Goal: Information Seeking & Learning: Learn about a topic

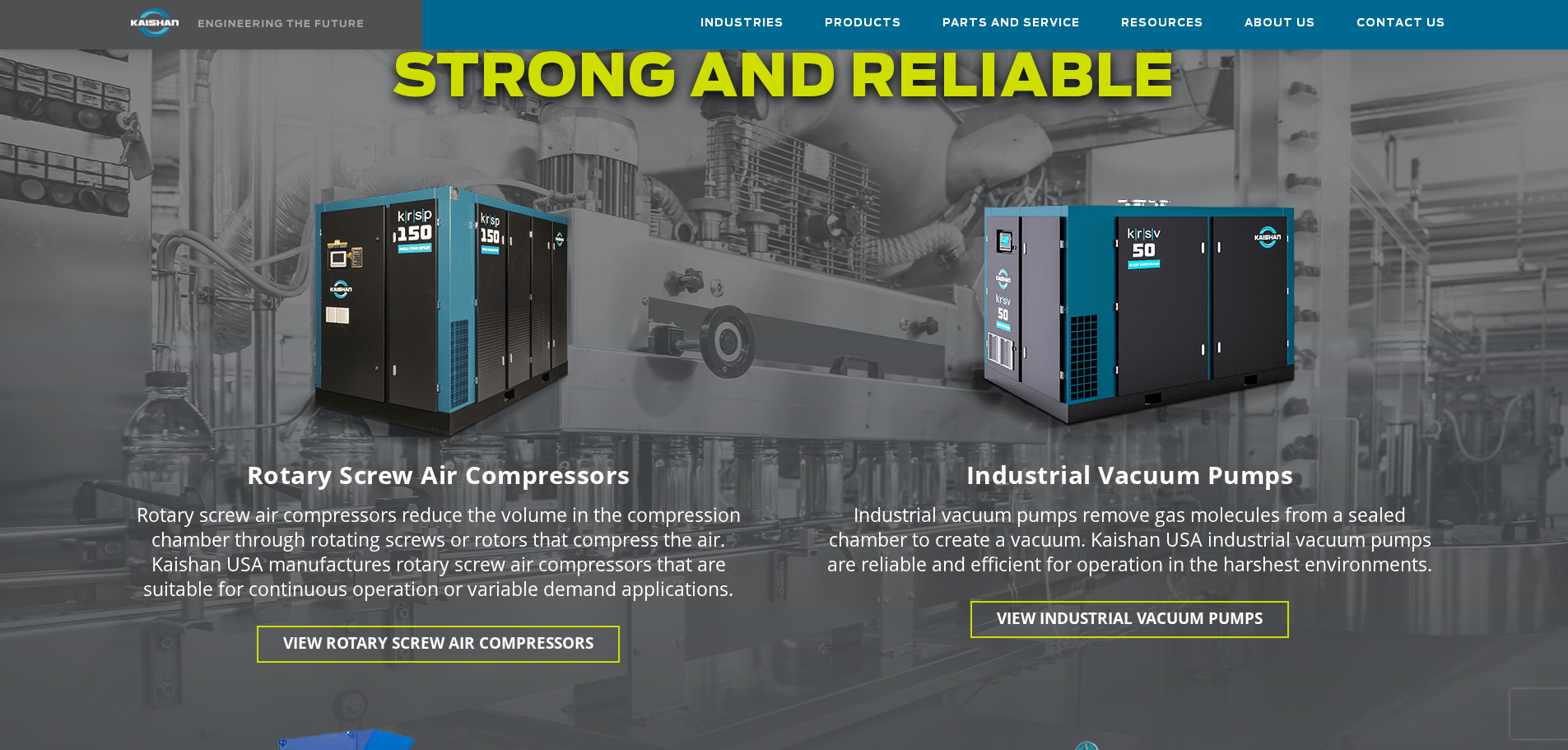
scroll to position [2139, 0]
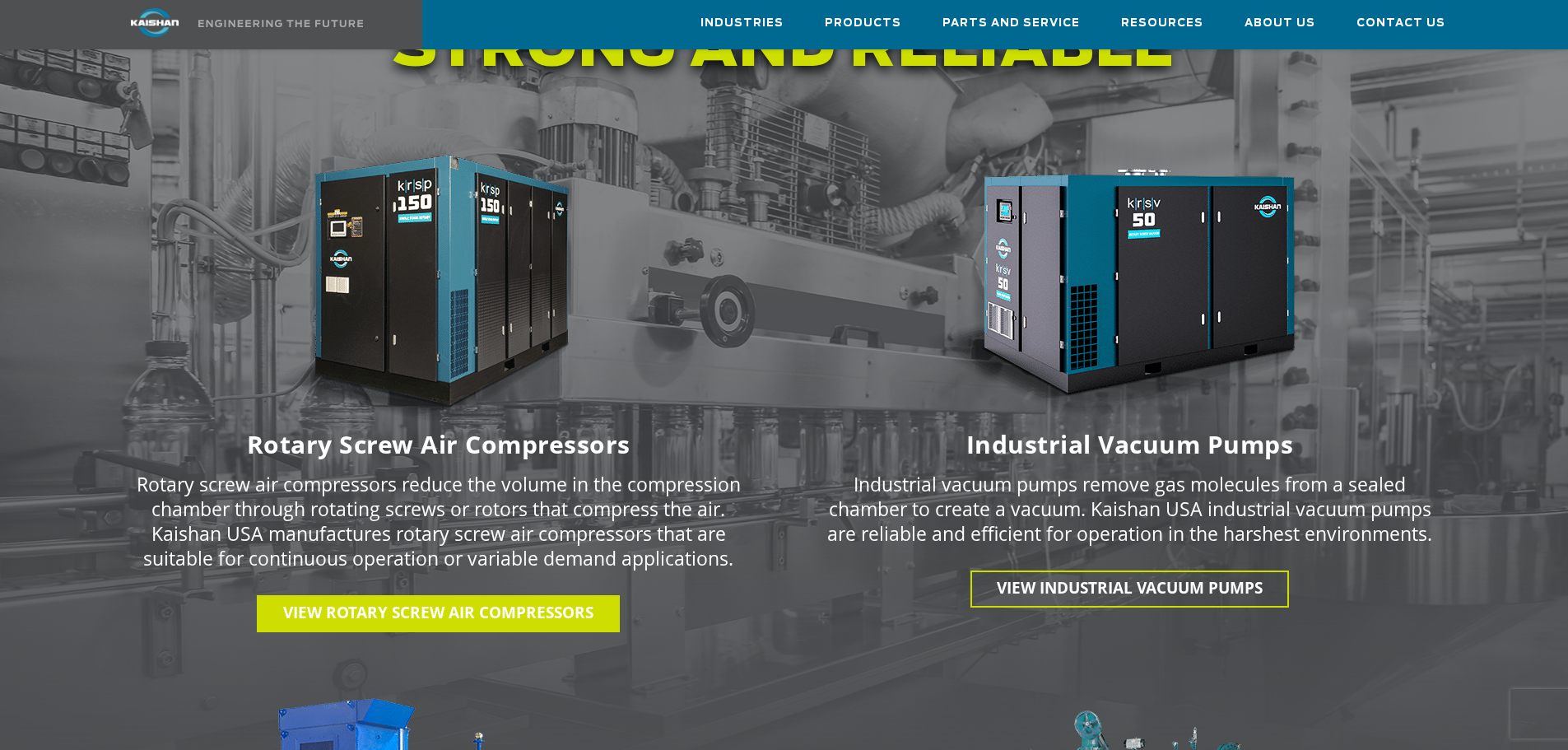
click at [404, 602] on span "View Rotary Screw Air Compressors" at bounding box center [438, 613] width 310 height 22
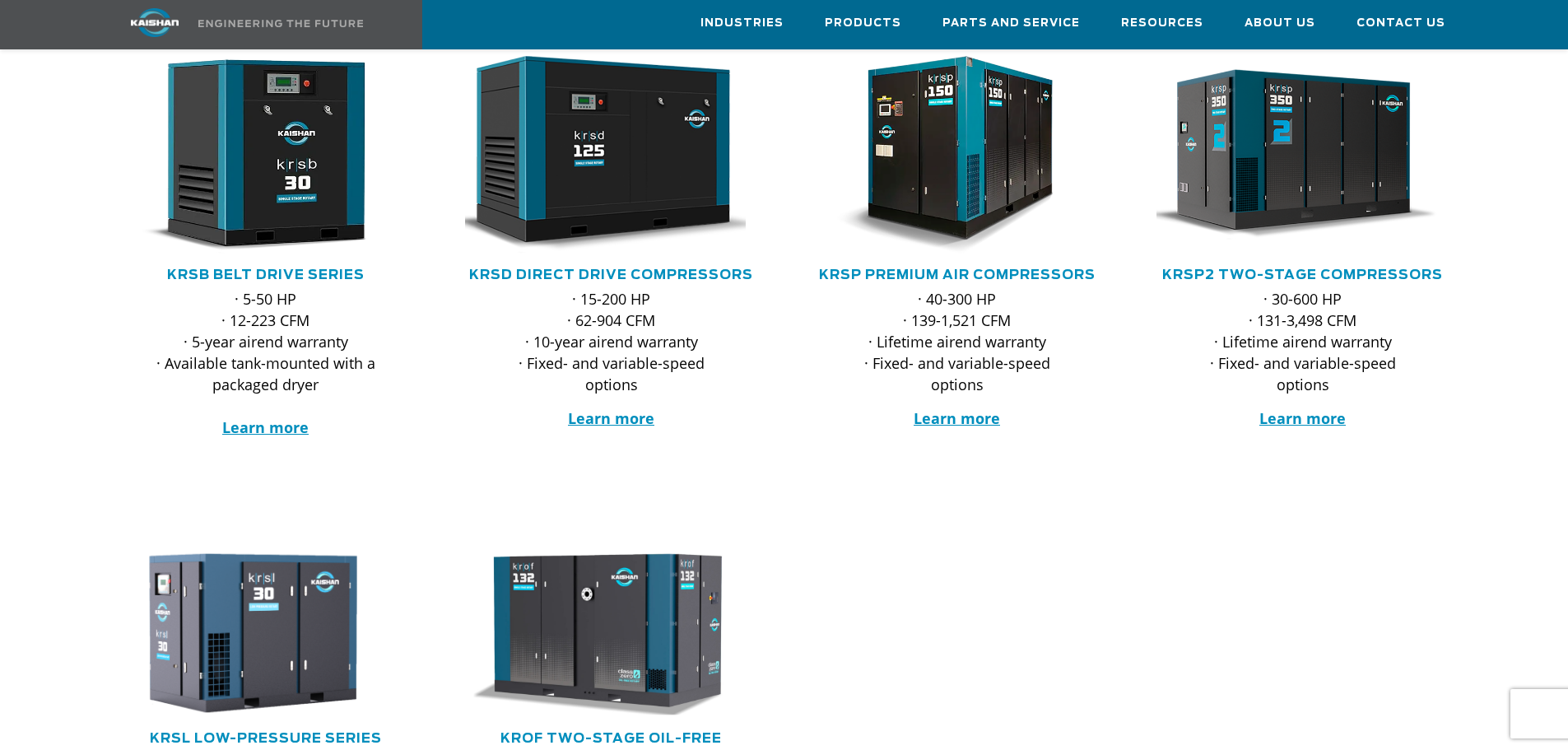
scroll to position [247, 0]
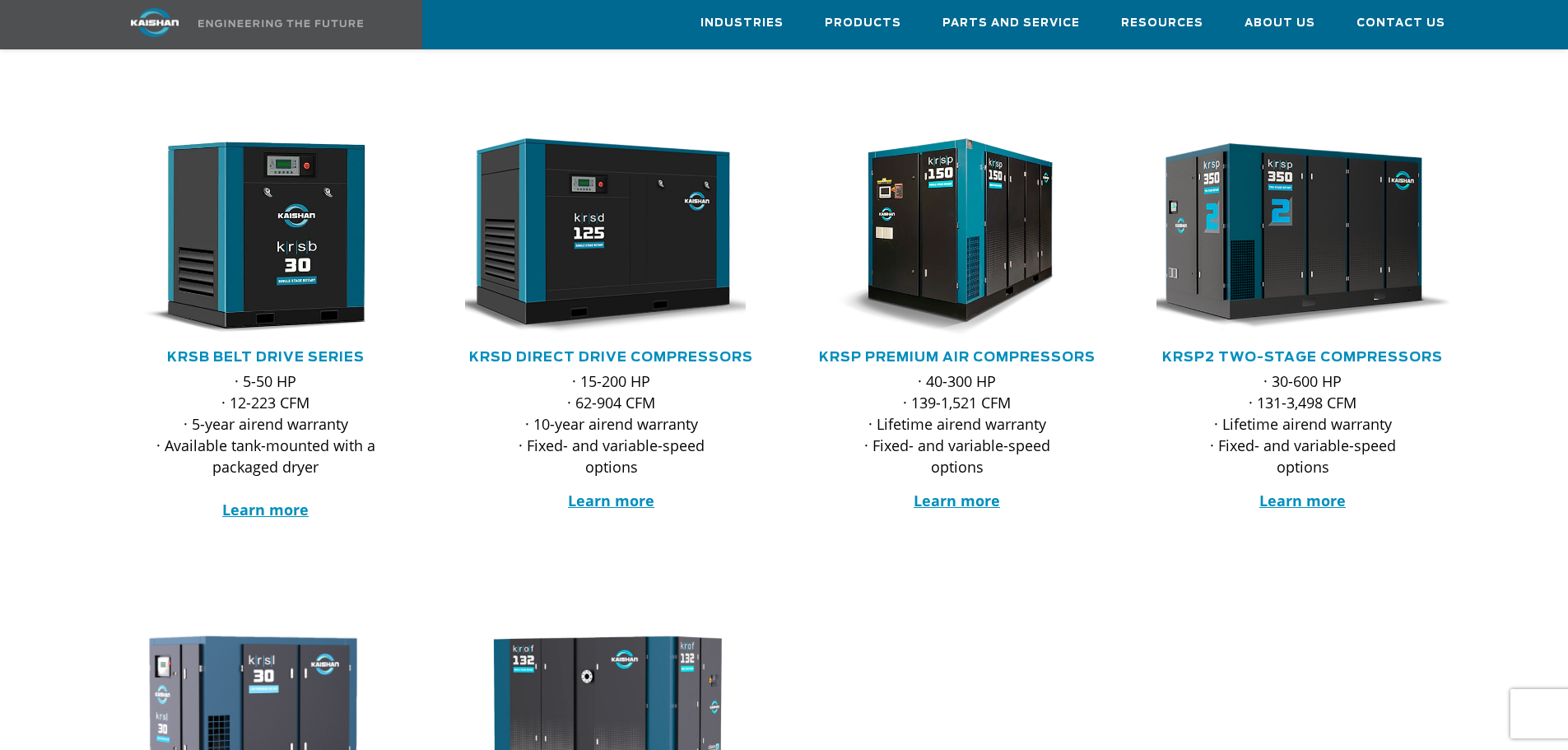
click at [1269, 241] on img at bounding box center [1290, 236] width 323 height 217
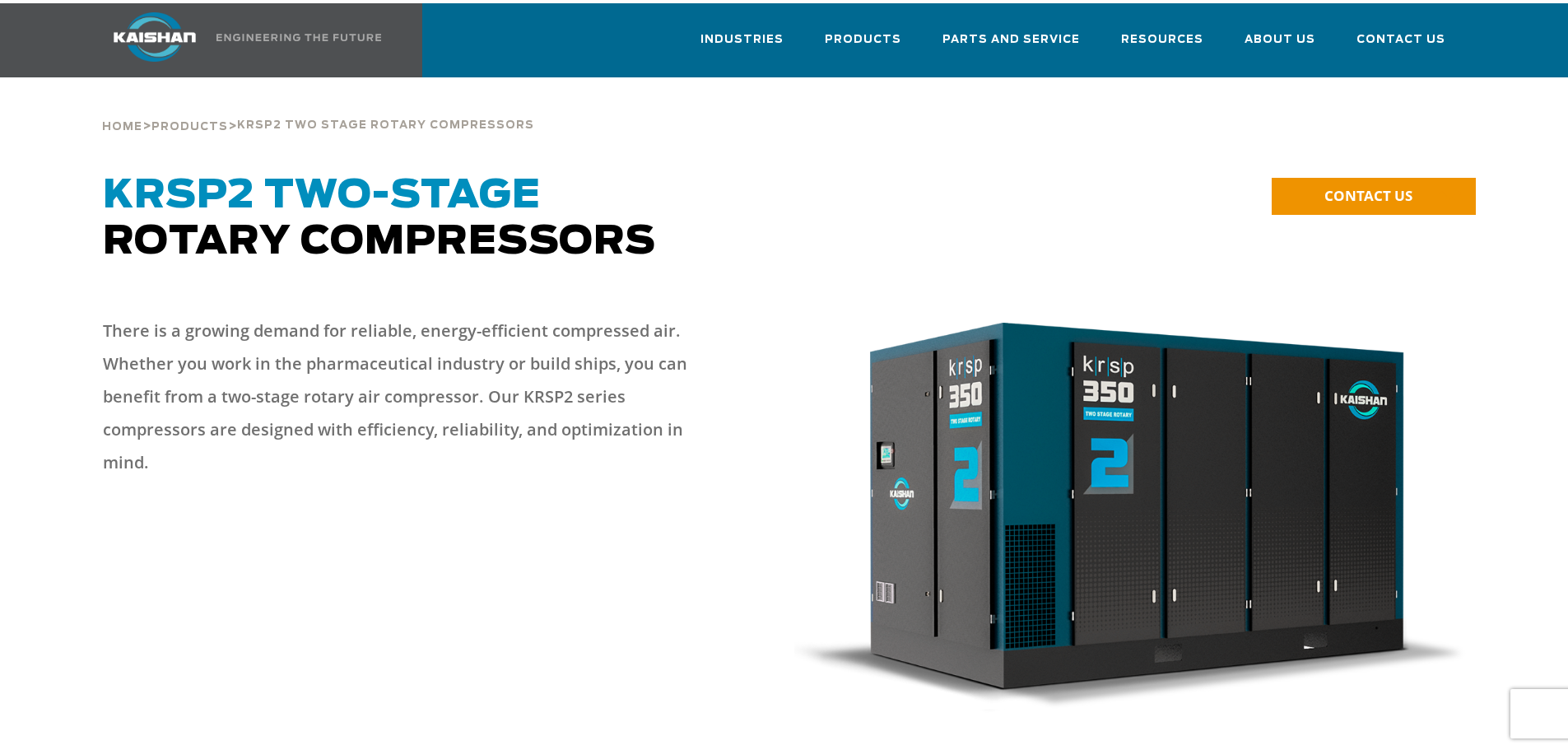
scroll to position [82, 0]
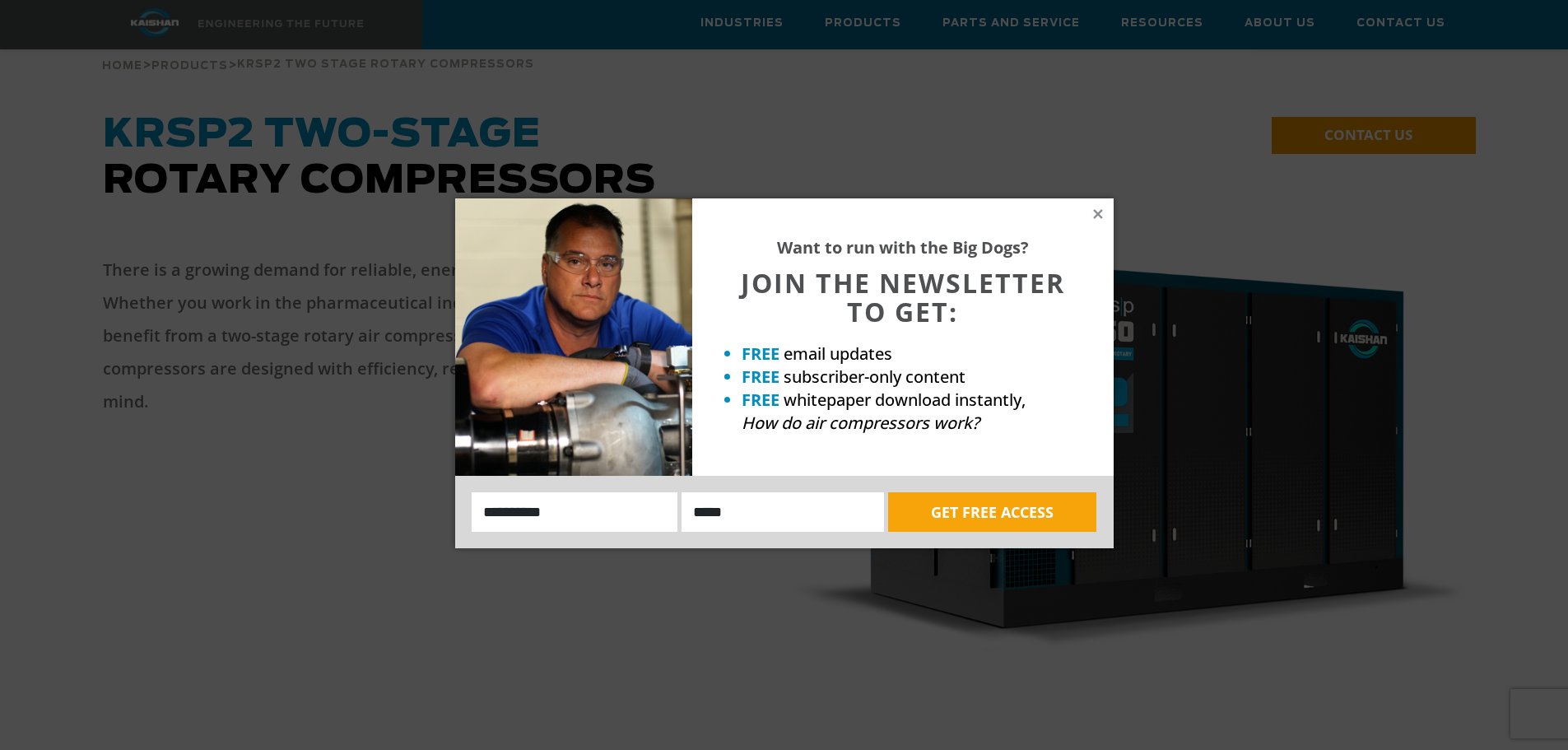
click at [1105, 217] on div "Want to run with the Big Dogs? JOIN THE NEWSLETTER TO GET: FREE email updates F…" at bounding box center [903, 337] width 422 height 277
click at [1098, 215] on icon at bounding box center [1097, 213] width 9 height 9
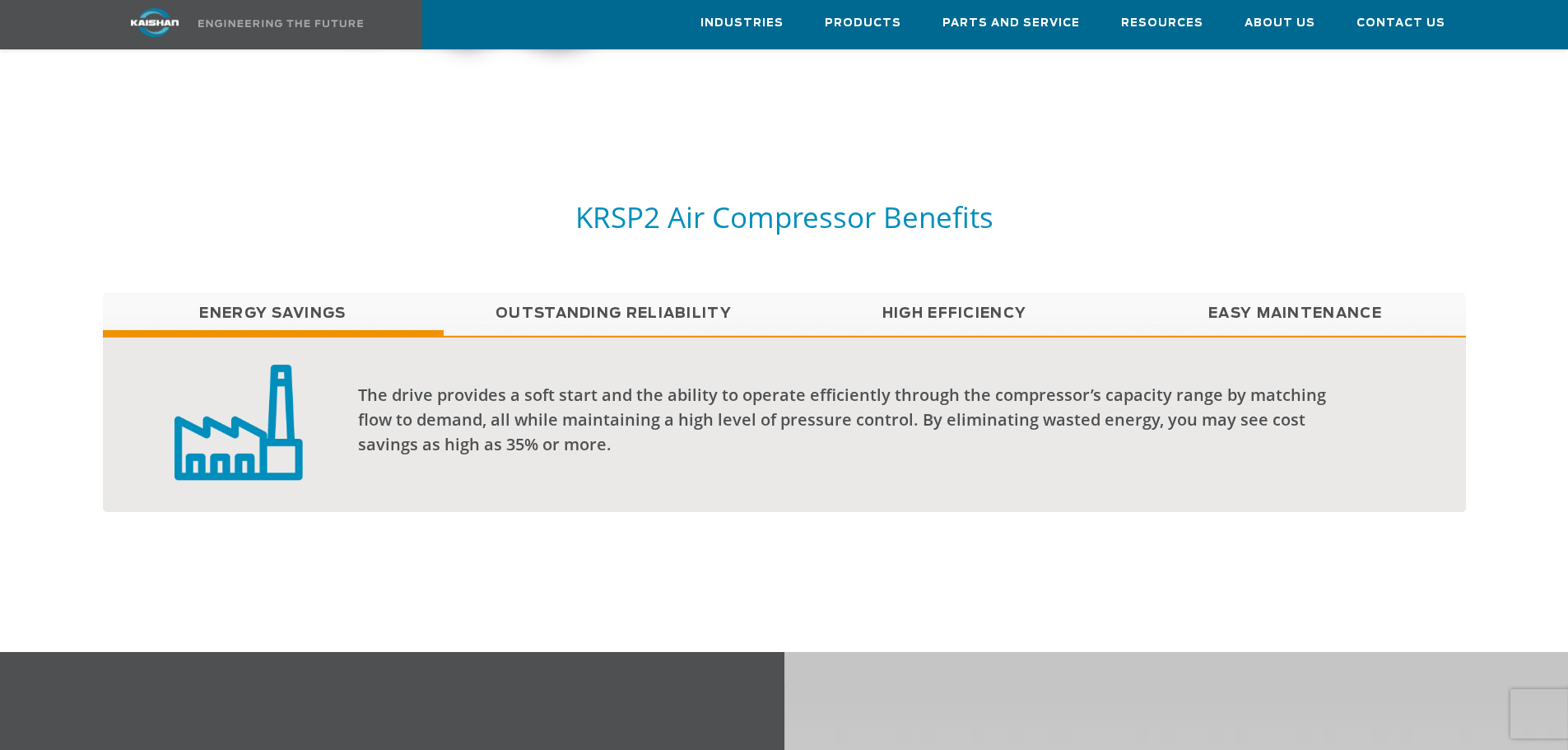
scroll to position [1234, 0]
click at [696, 294] on link "Outstanding Reliability" at bounding box center [613, 313] width 341 height 41
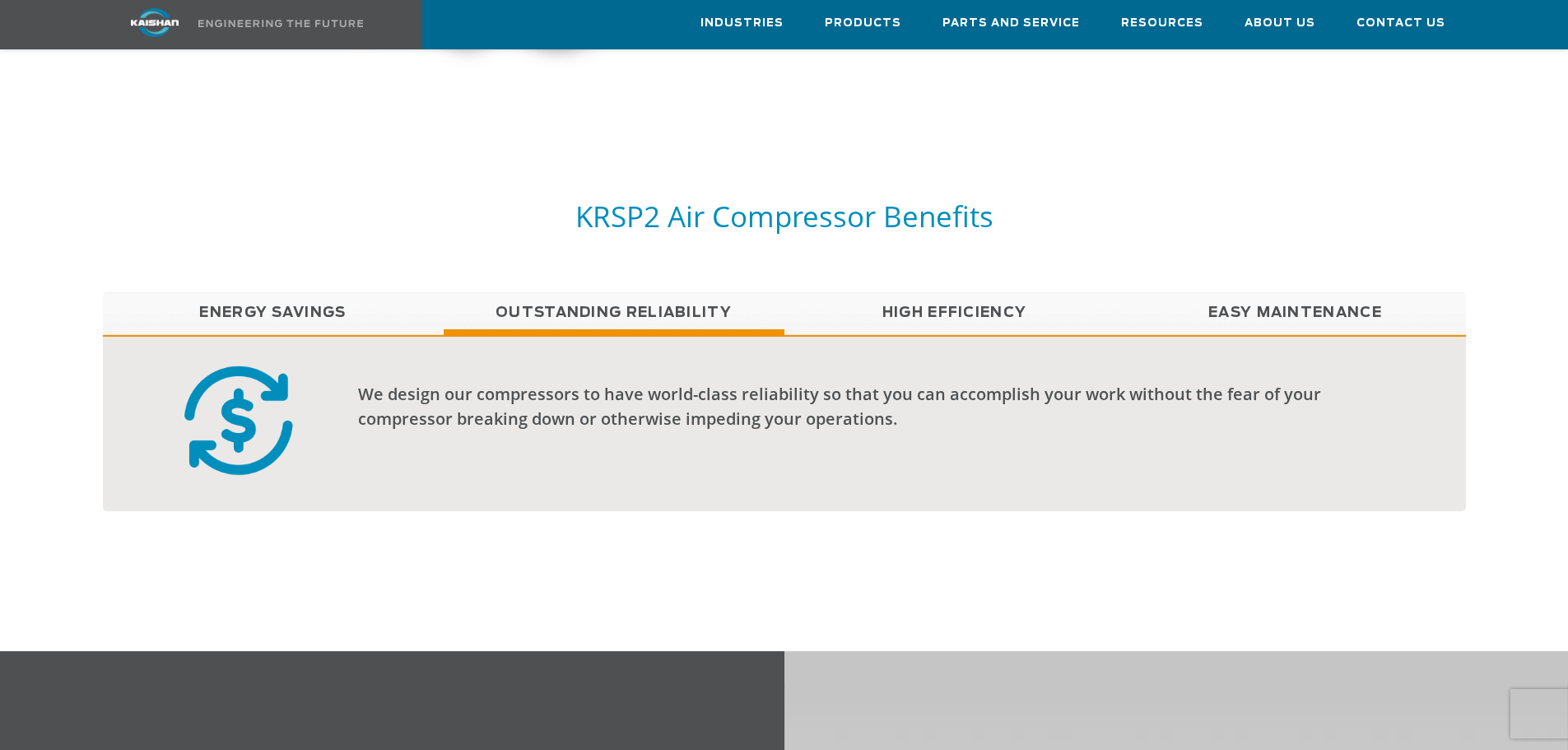
click at [1233, 292] on link "Easy Maintenance" at bounding box center [1295, 313] width 341 height 41
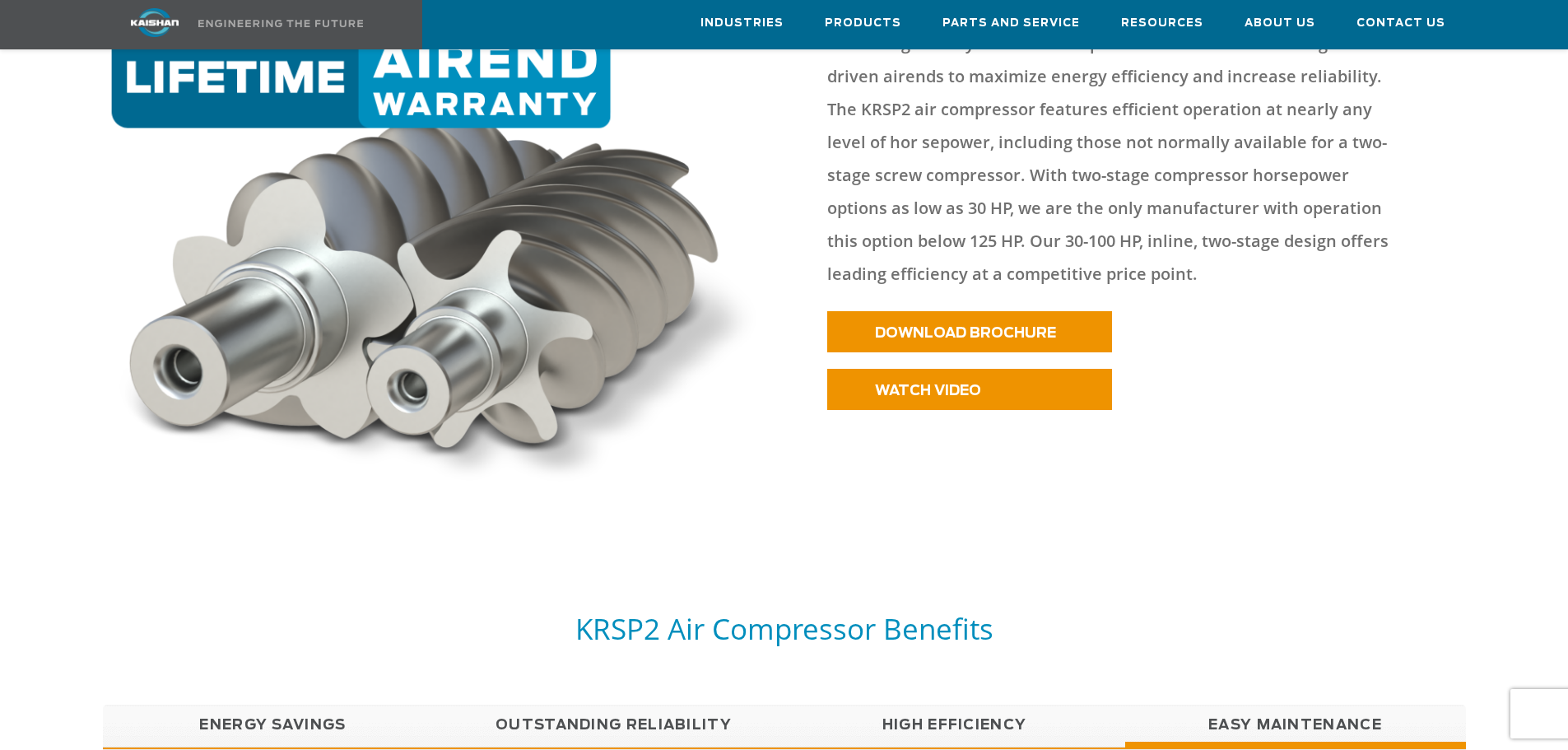
scroll to position [823, 0]
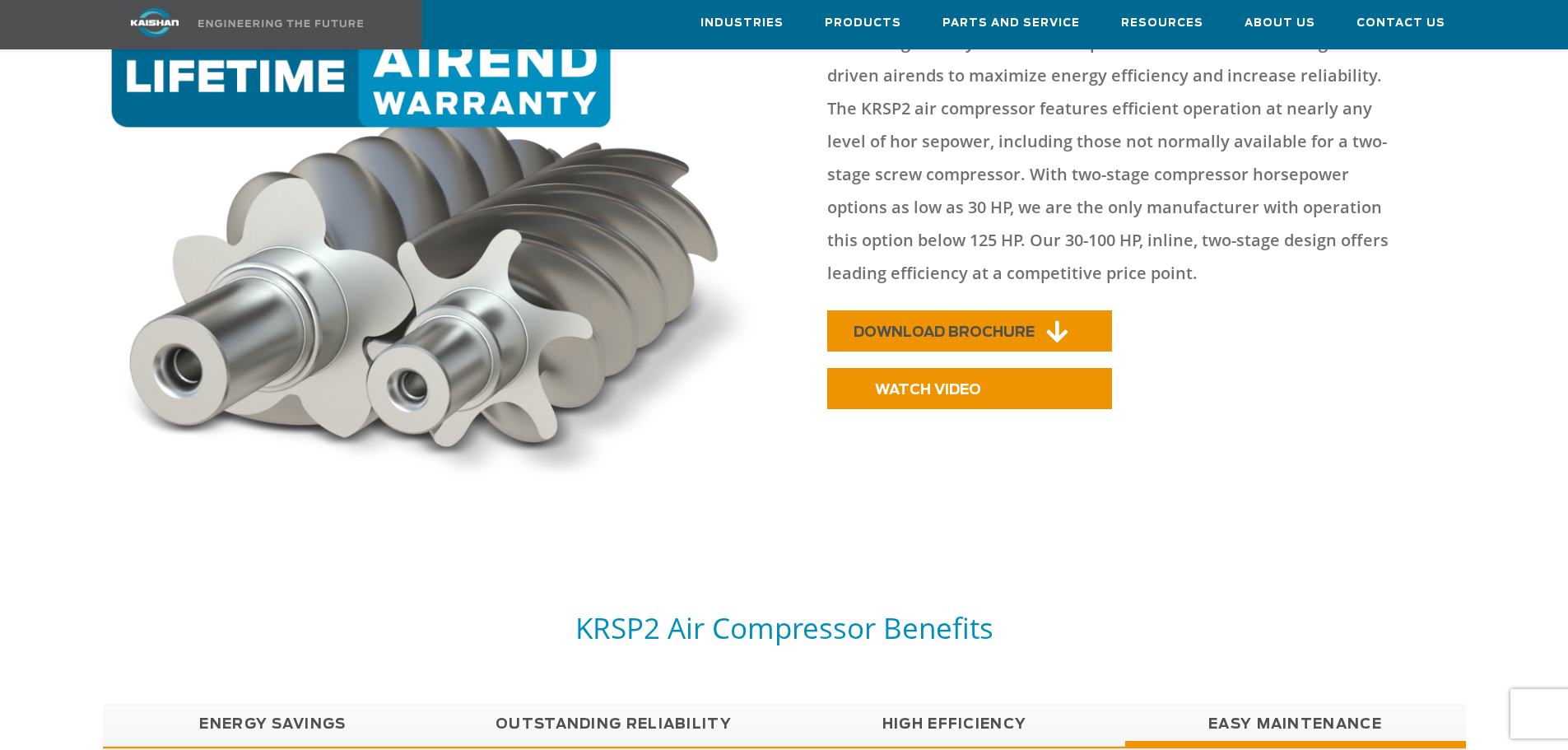
click at [1004, 325] on span "DOWNLOAD BROCHURE" at bounding box center [944, 332] width 181 height 14
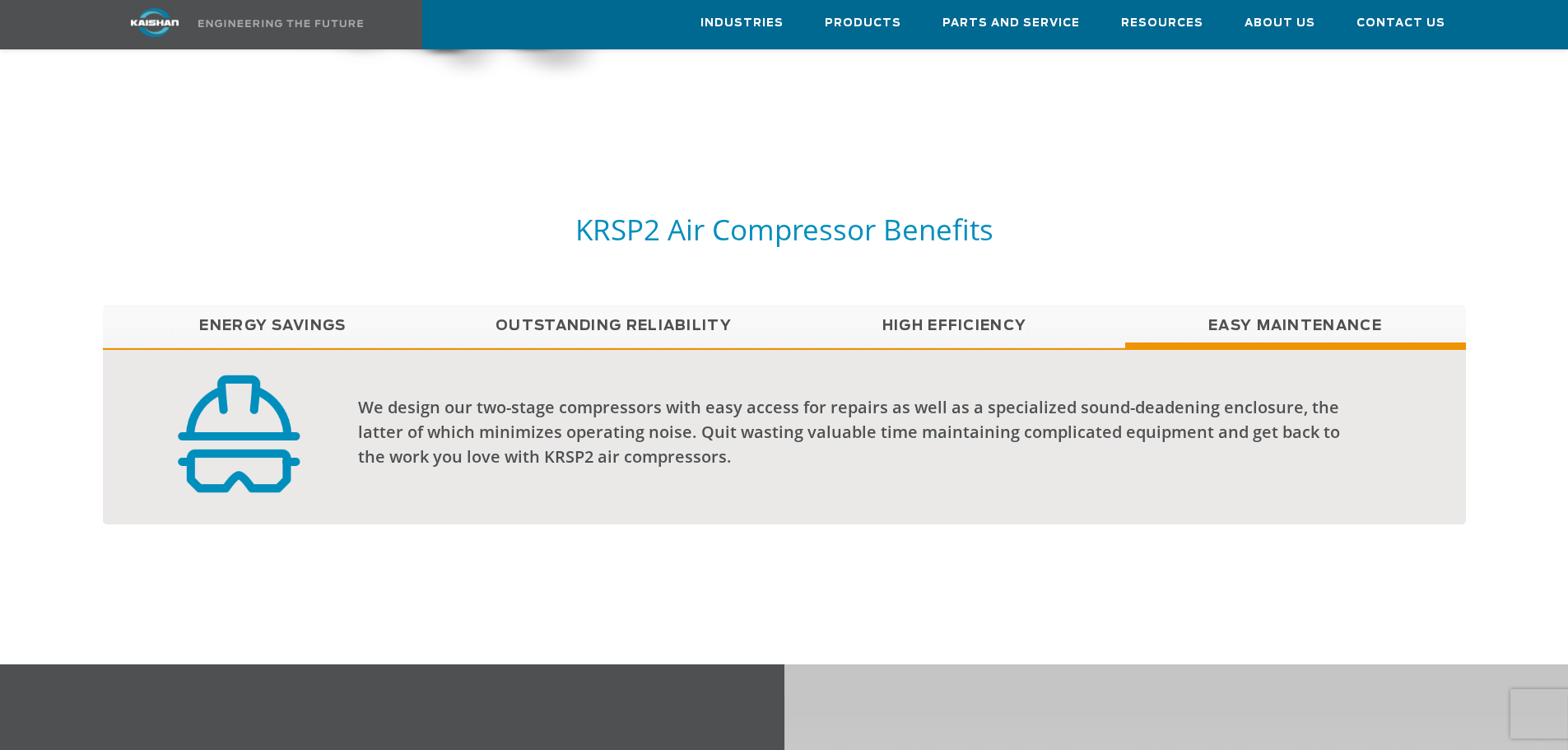
scroll to position [1234, 0]
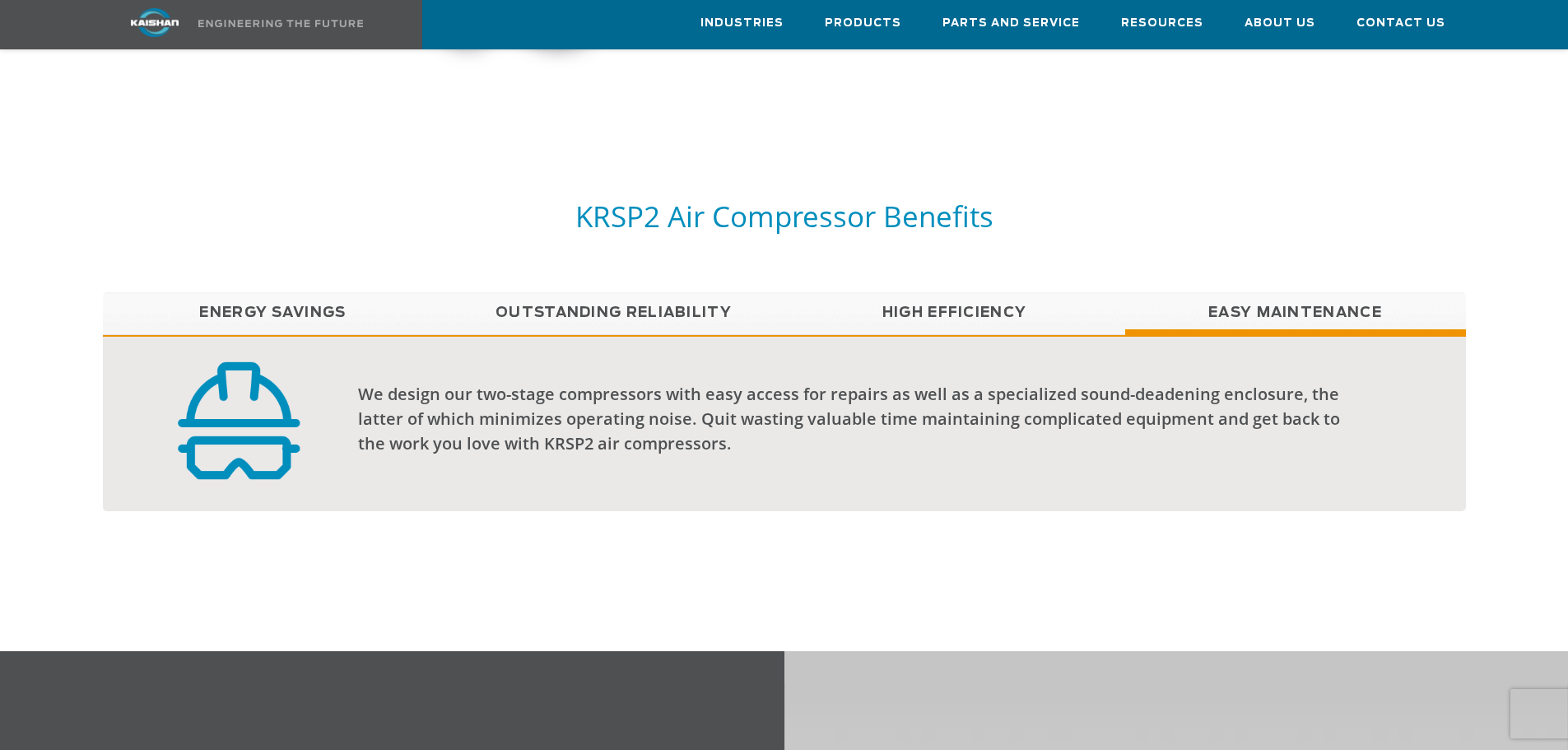
click at [671, 292] on link "Outstanding Reliability" at bounding box center [613, 313] width 341 height 41
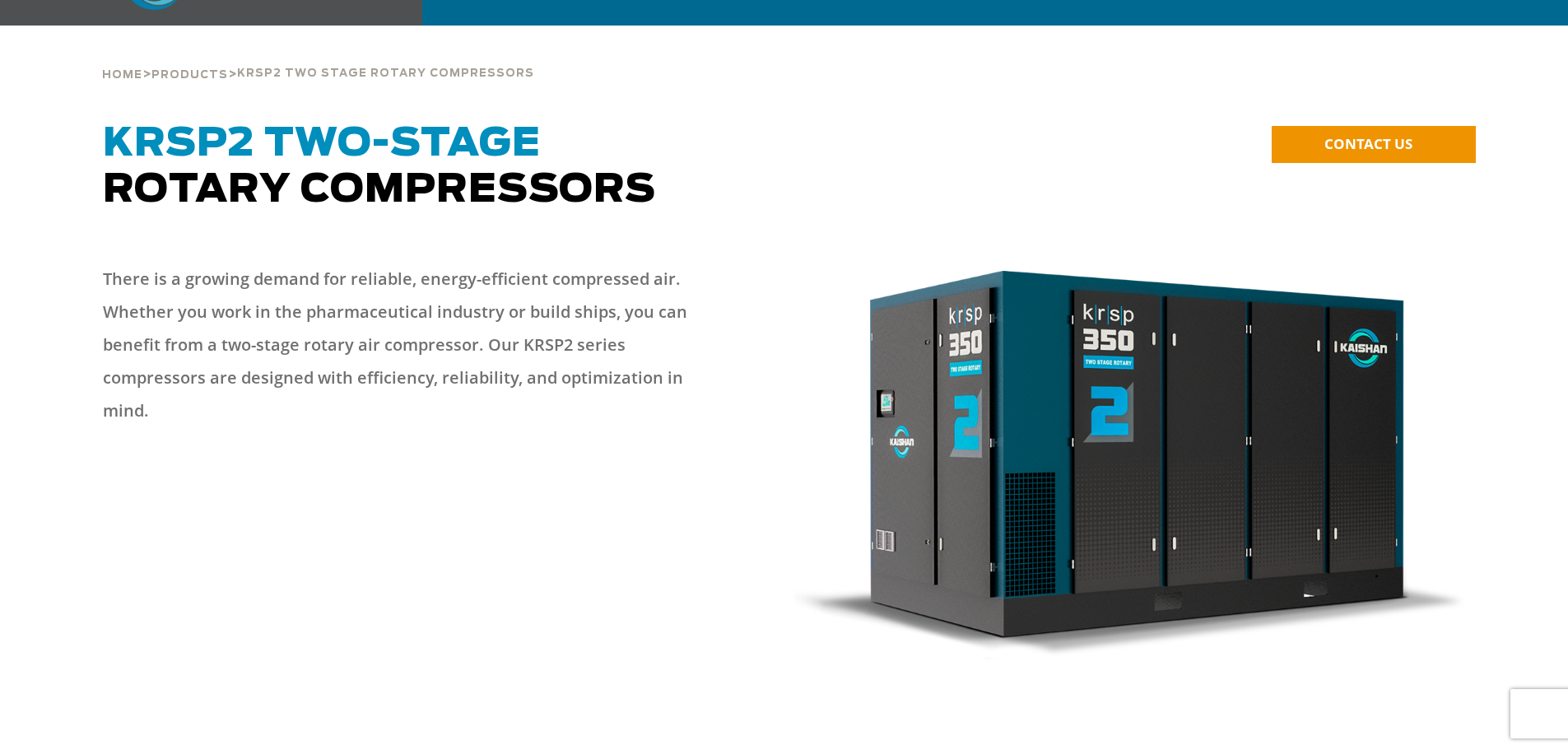
scroll to position [0, 0]
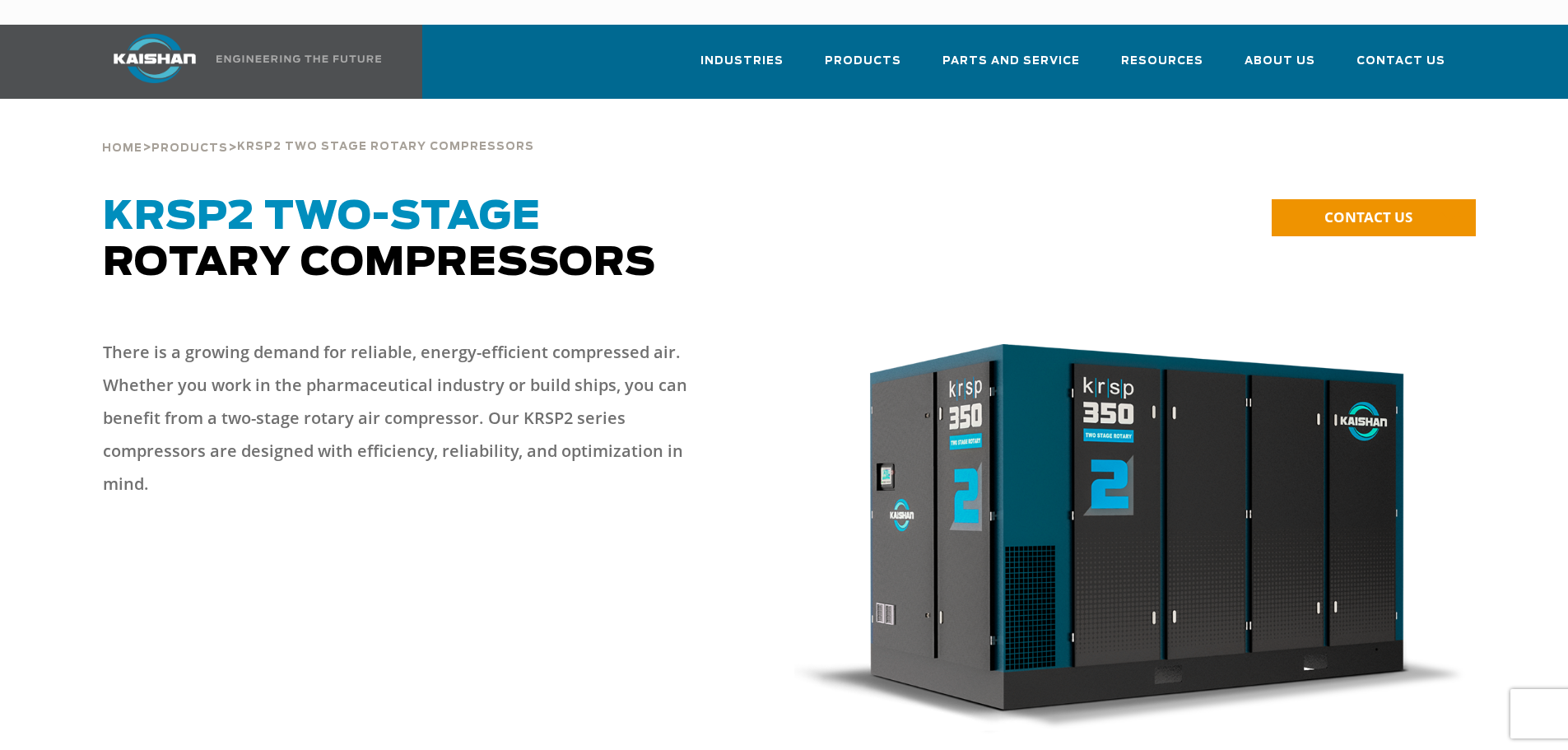
click at [387, 142] on span "krsp2 two stage rotary compressors" at bounding box center [386, 147] width 297 height 11
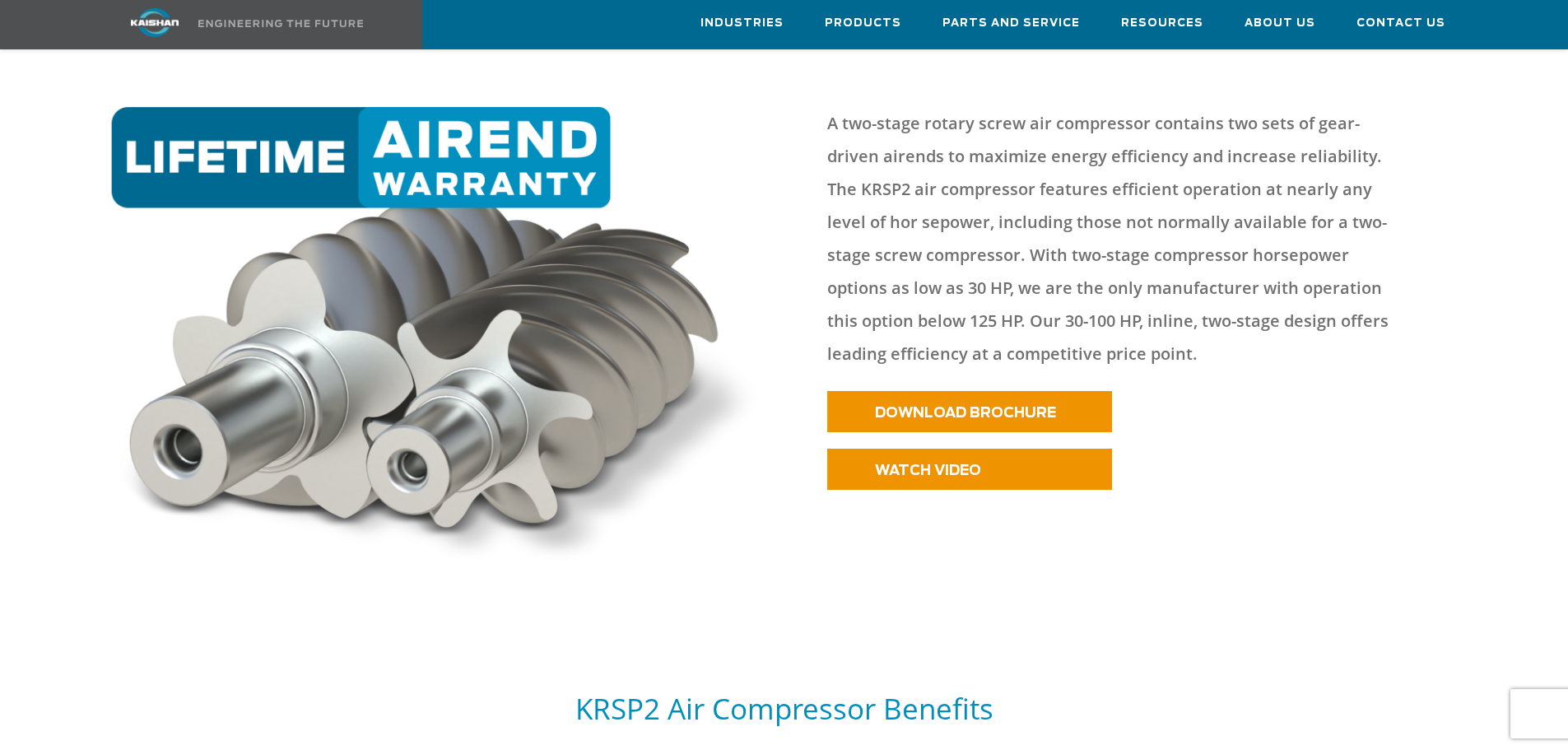
scroll to position [905, 0]
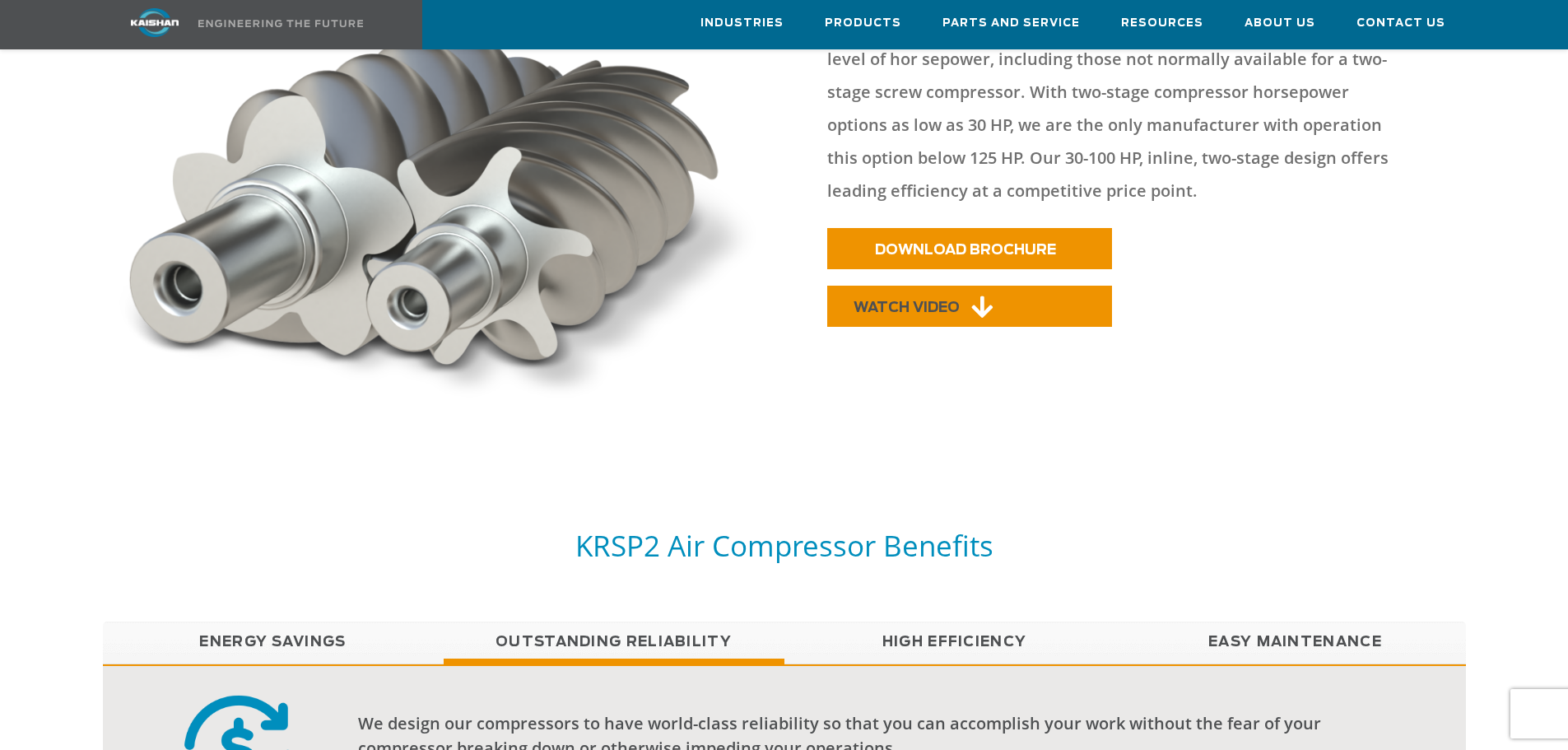
click at [887, 300] on span "WATCH VIDEO" at bounding box center [906, 307] width 106 height 14
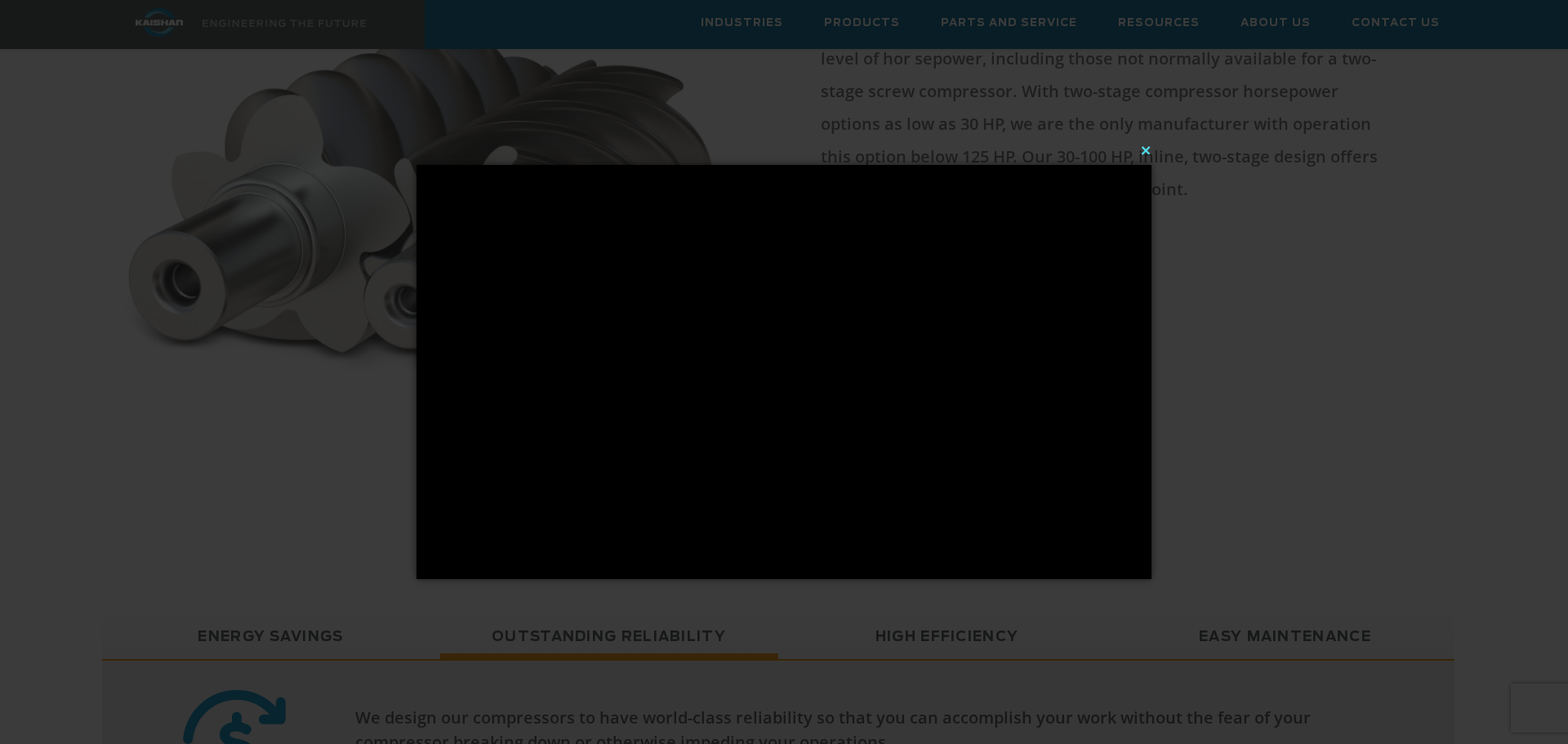
click at [1150, 145] on button "×" at bounding box center [789, 150] width 735 height 36
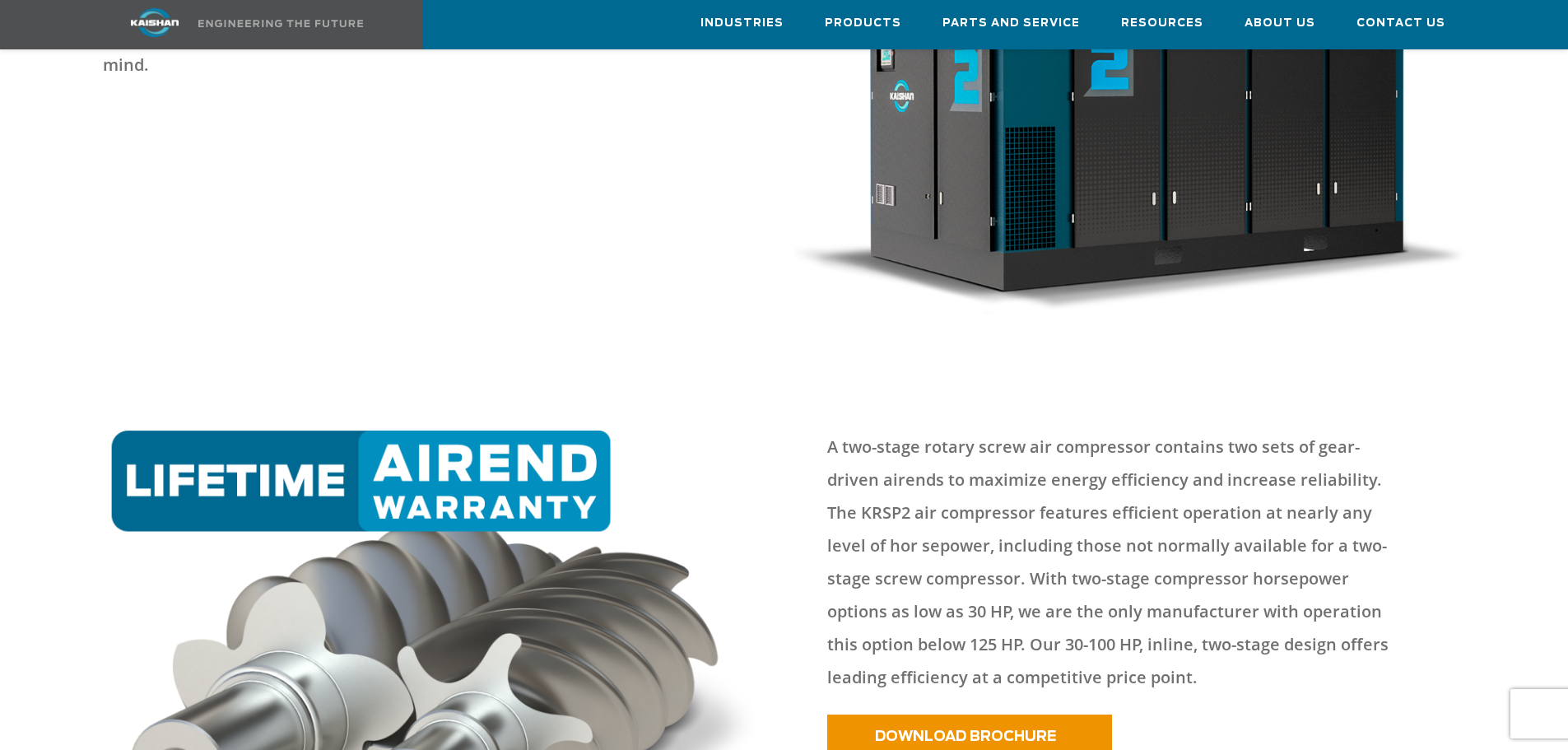
scroll to position [411, 0]
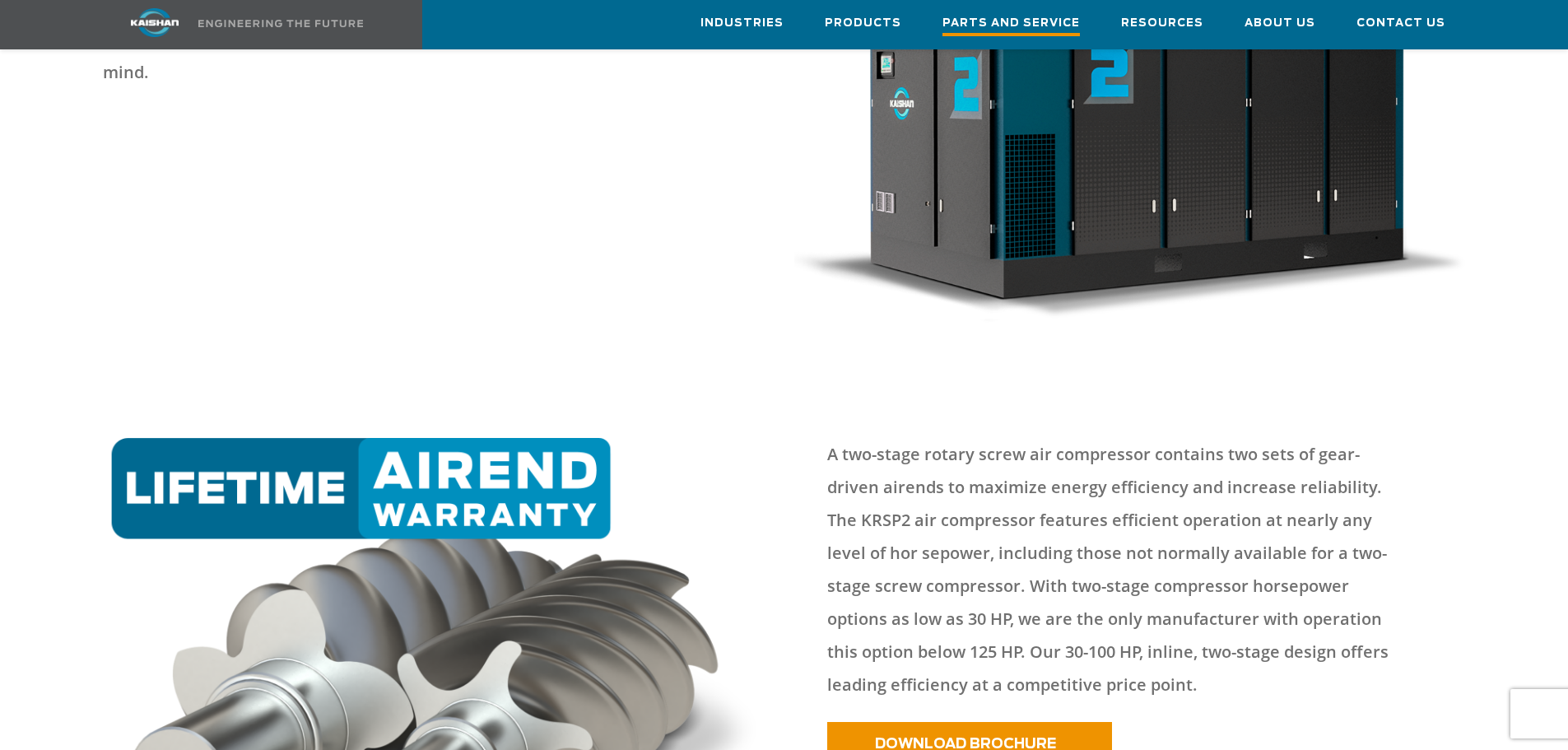
click at [1079, 32] on span "Parts and Service" at bounding box center [1011, 25] width 137 height 23
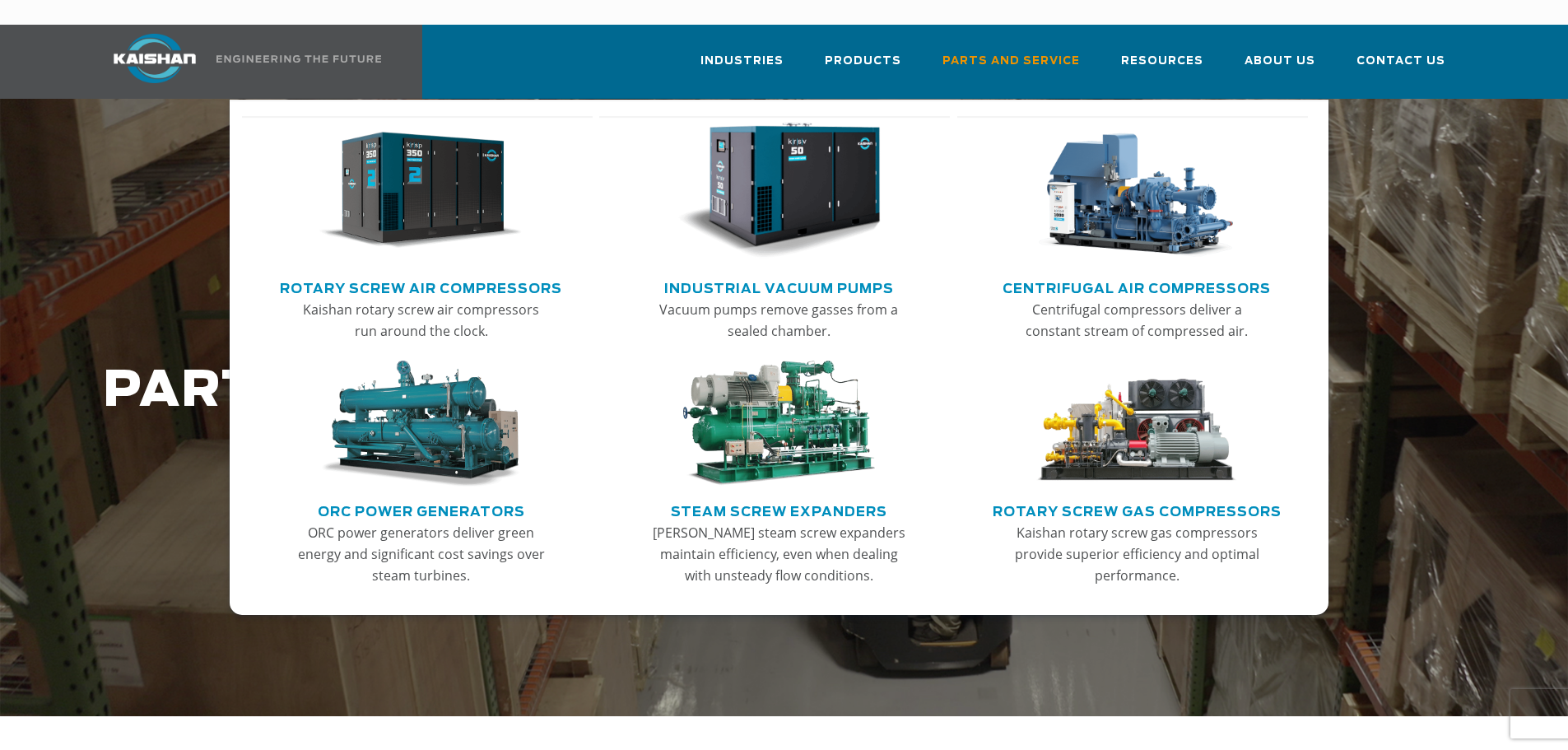
click at [824, 129] on img "Main menu" at bounding box center [779, 190] width 203 height 137
